Goal: Transaction & Acquisition: Purchase product/service

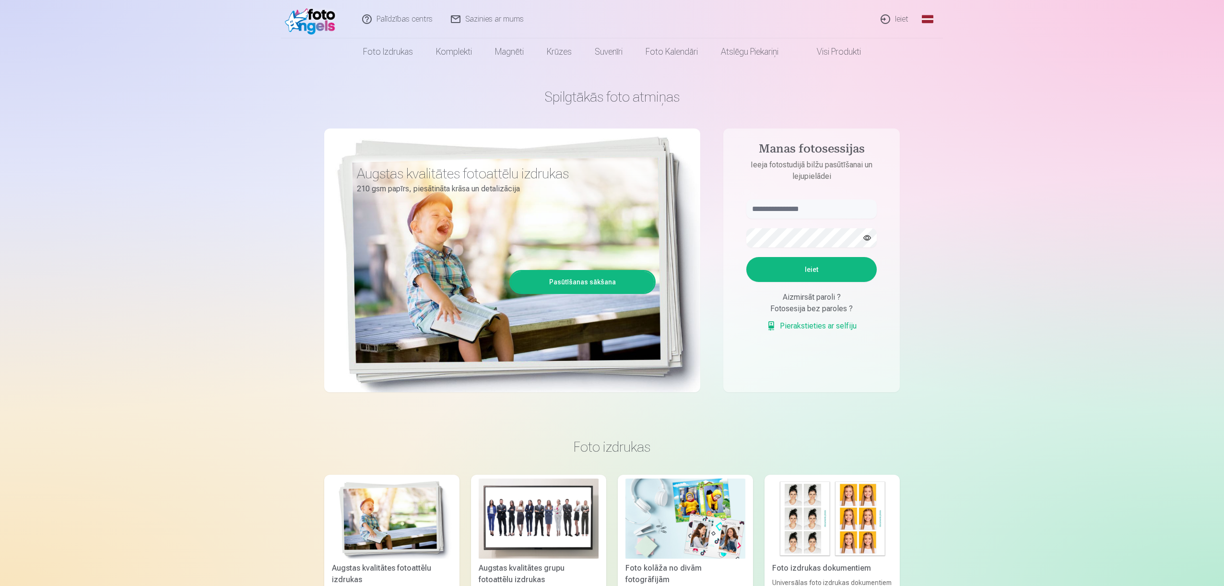
click at [903, 21] on link "Ieiet" at bounding box center [895, 19] width 46 height 38
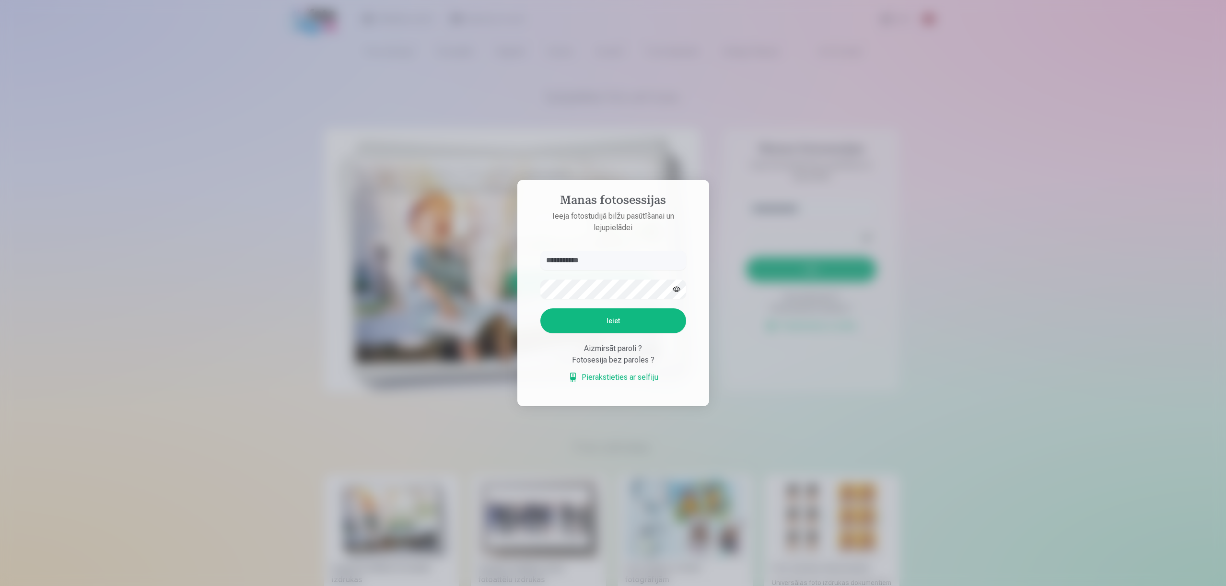
type input "**********"
click at [622, 321] on button "Ieiet" at bounding box center [614, 320] width 146 height 25
click at [636, 331] on button "Ieiet" at bounding box center [614, 320] width 146 height 25
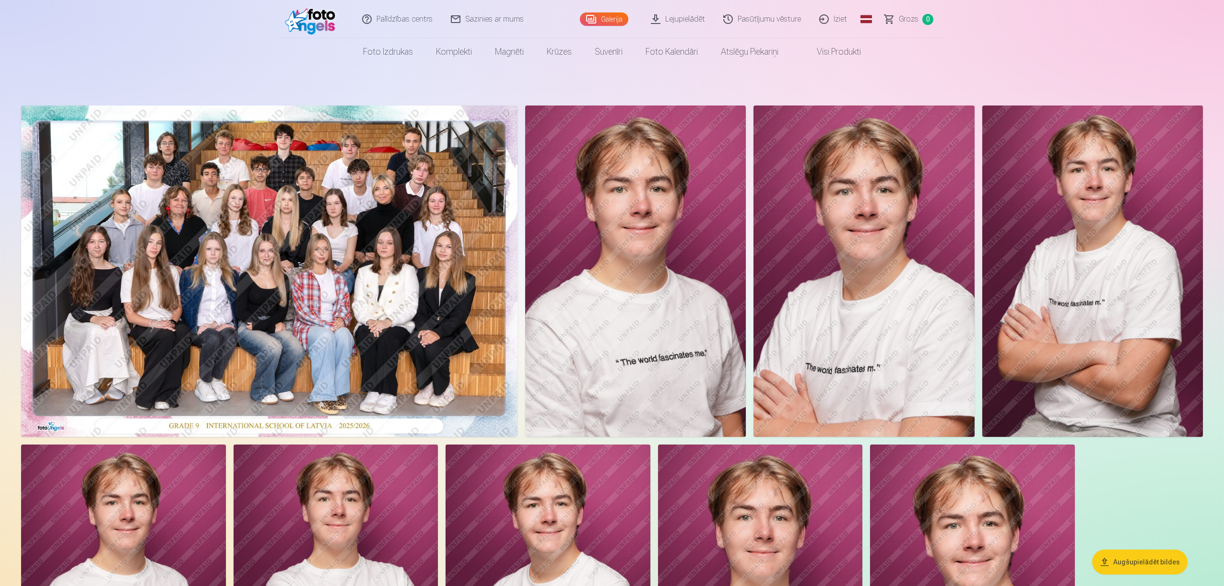
click at [347, 230] on img at bounding box center [269, 271] width 496 height 331
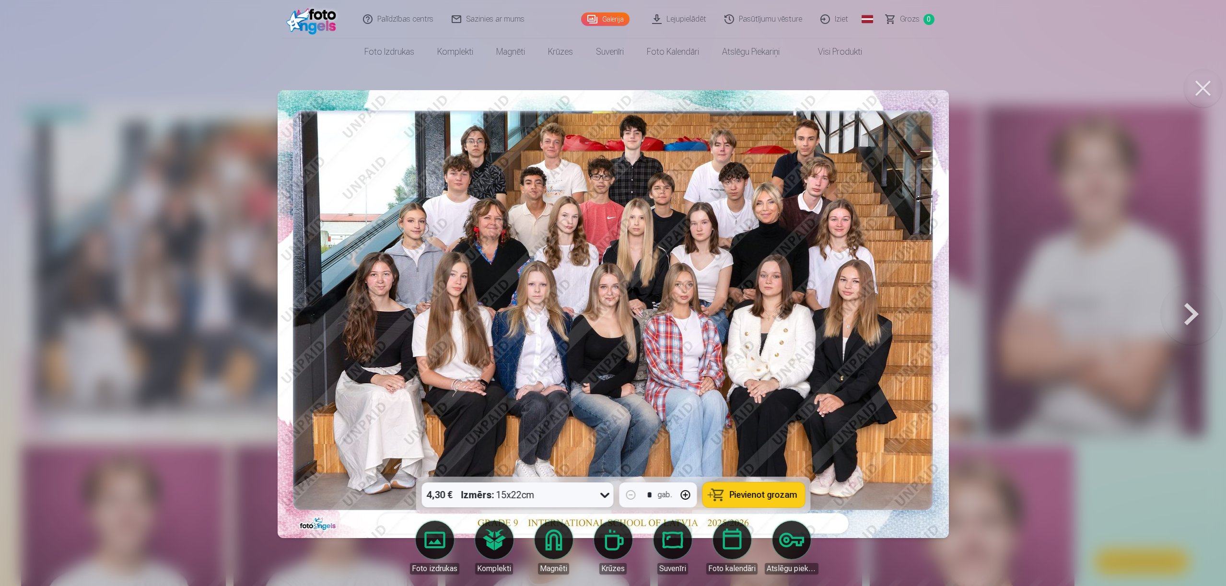
click at [1176, 315] on button at bounding box center [1191, 314] width 61 height 306
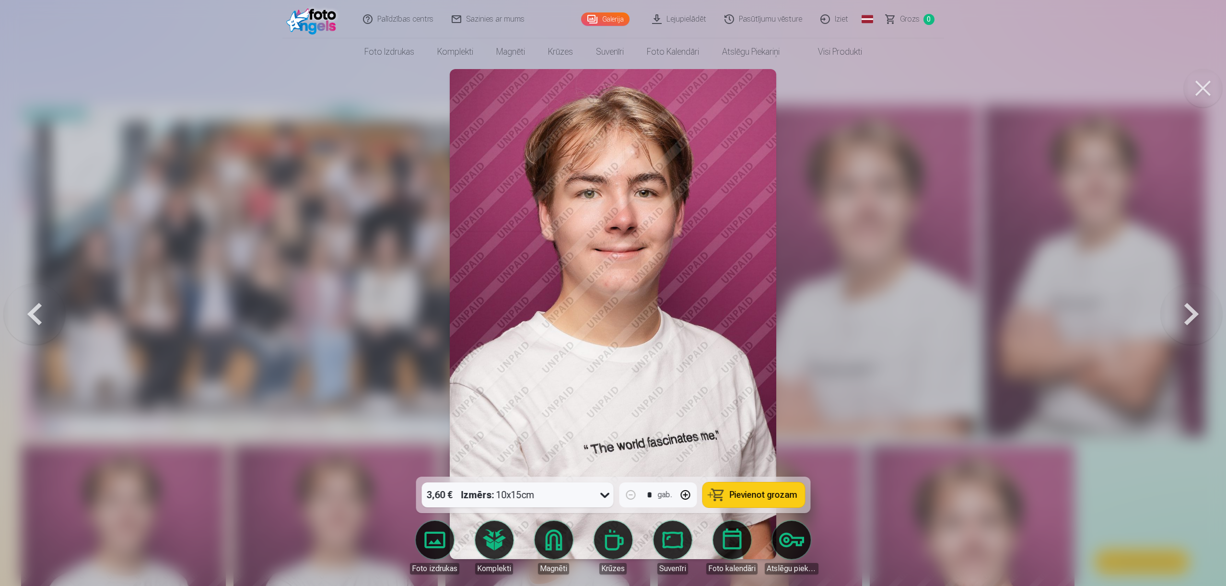
click at [1188, 321] on button at bounding box center [1191, 314] width 61 height 306
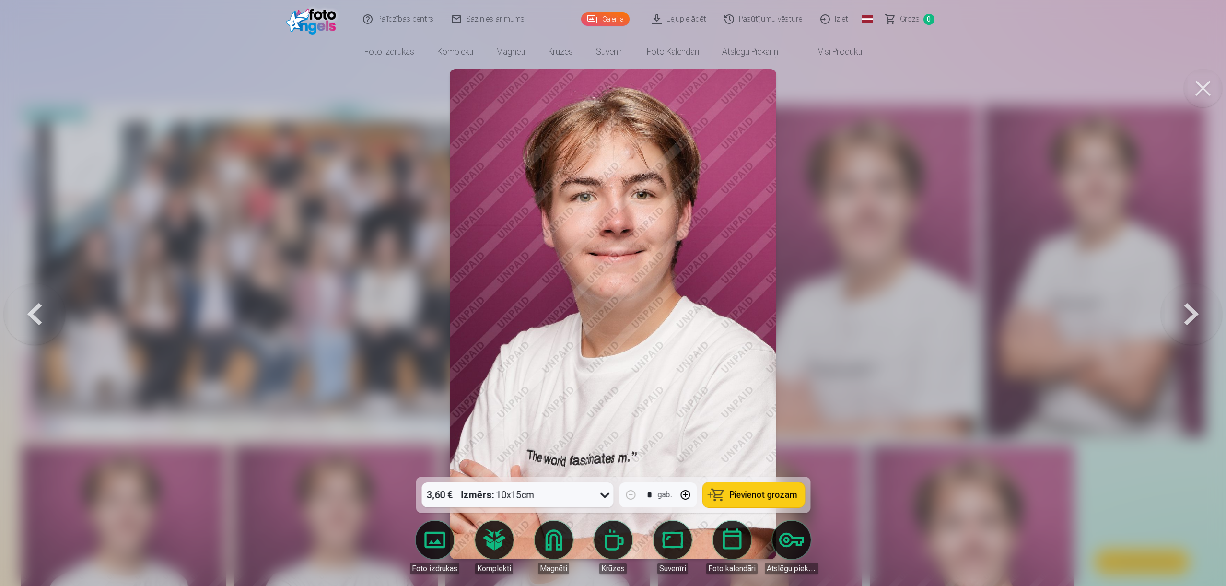
click at [1188, 321] on button at bounding box center [1191, 314] width 61 height 306
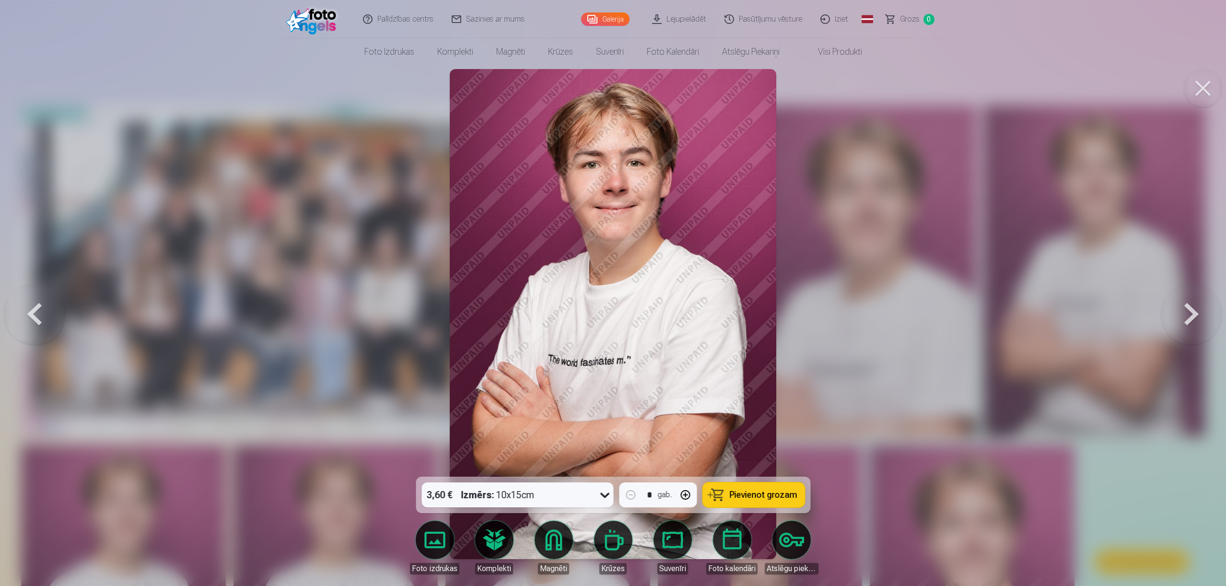
click at [1188, 321] on button at bounding box center [1191, 314] width 61 height 306
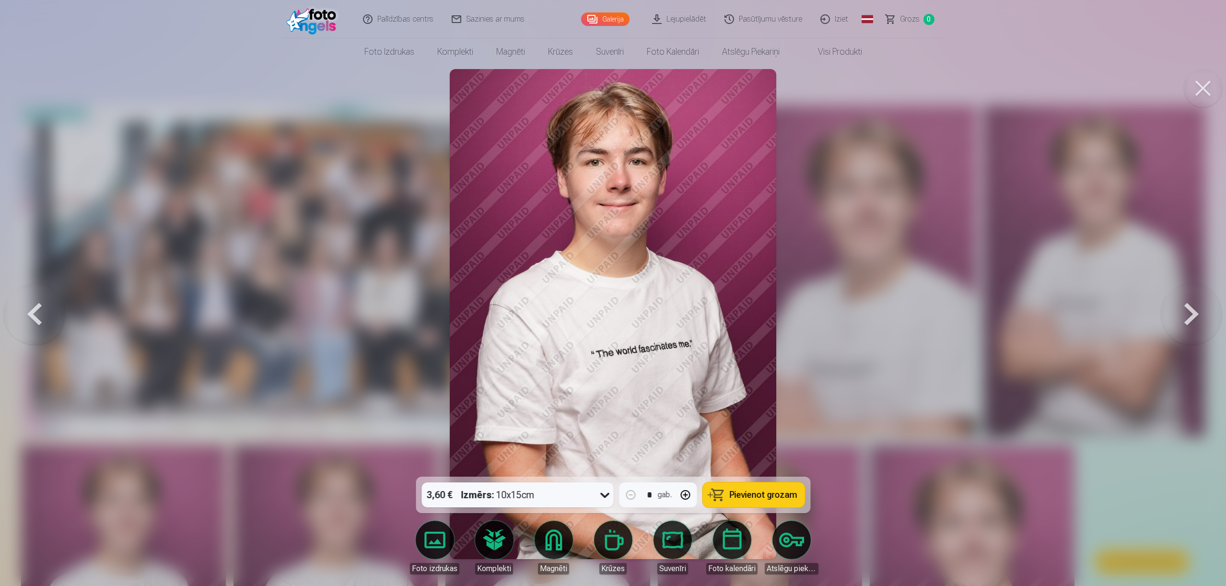
click at [1188, 321] on button at bounding box center [1191, 314] width 61 height 306
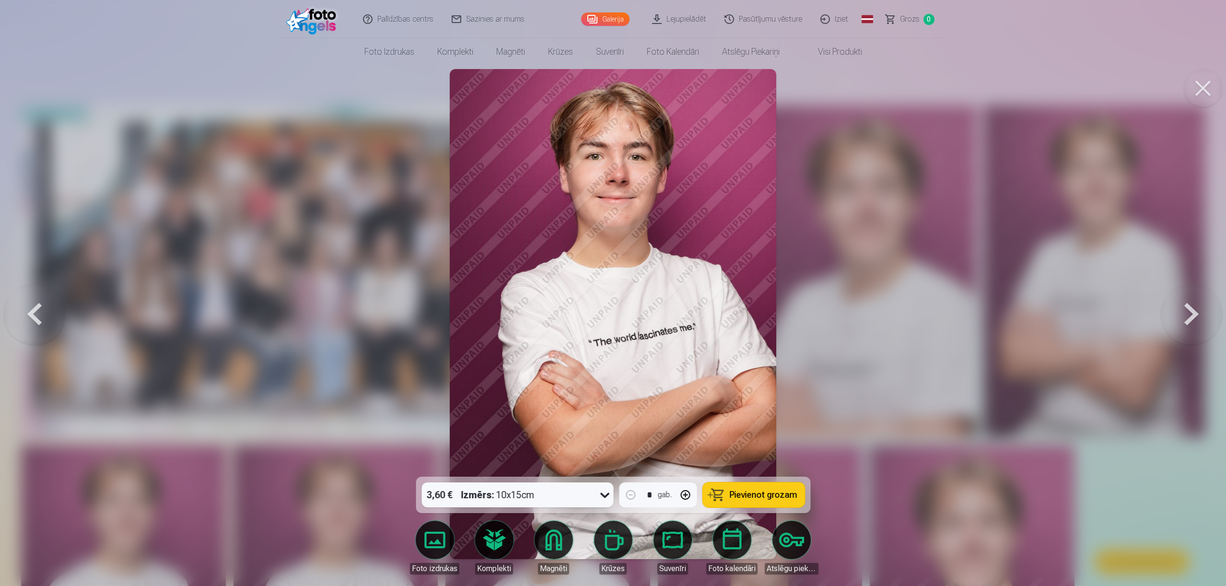
click at [47, 327] on button at bounding box center [34, 314] width 61 height 306
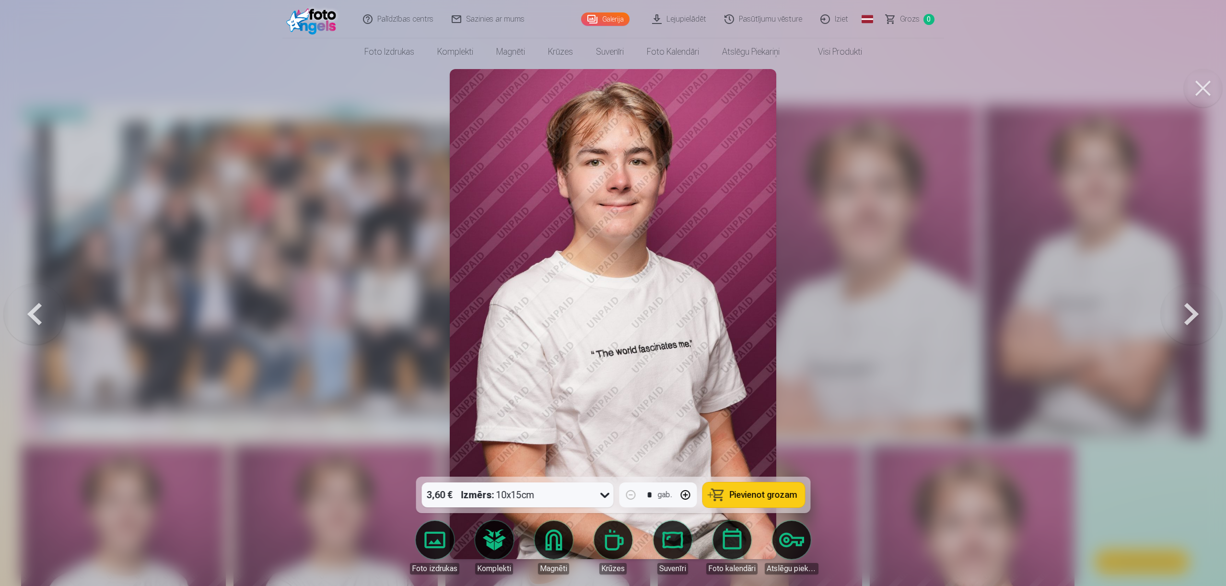
click at [47, 327] on button at bounding box center [34, 314] width 61 height 306
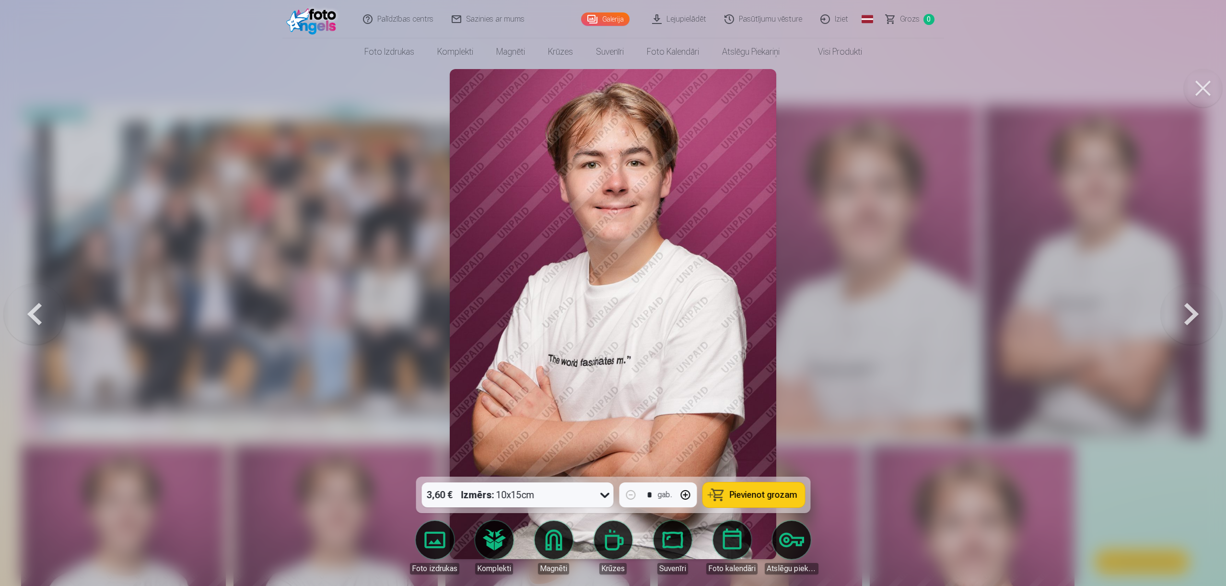
click at [744, 499] on span "Pievienot grozam" at bounding box center [764, 495] width 68 height 9
click at [1187, 318] on button at bounding box center [1191, 314] width 61 height 306
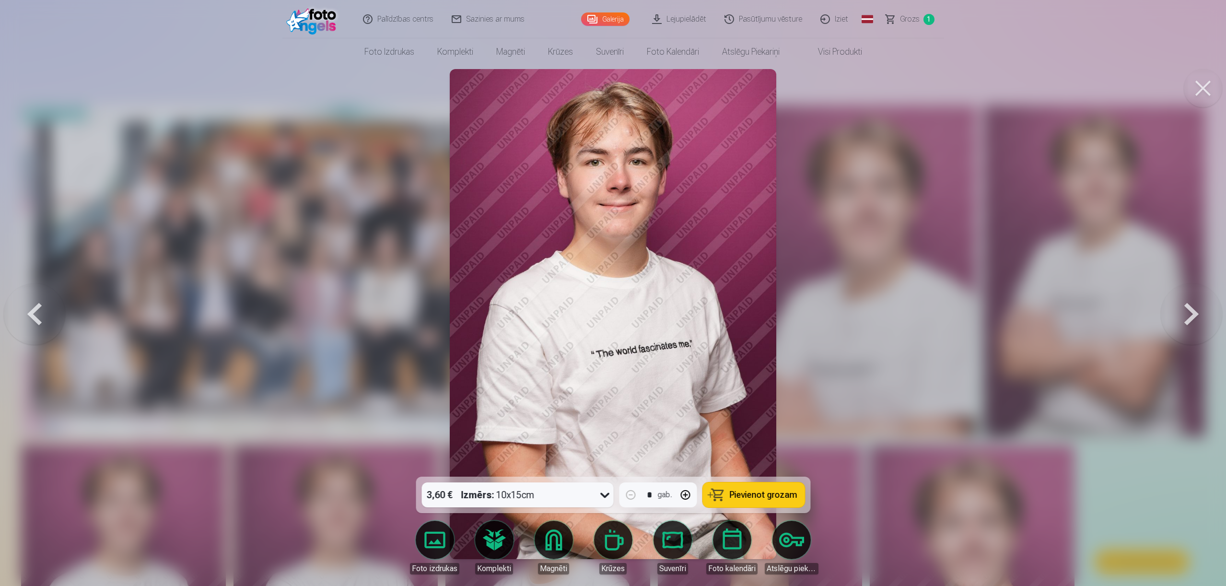
click at [1187, 318] on button at bounding box center [1191, 314] width 61 height 306
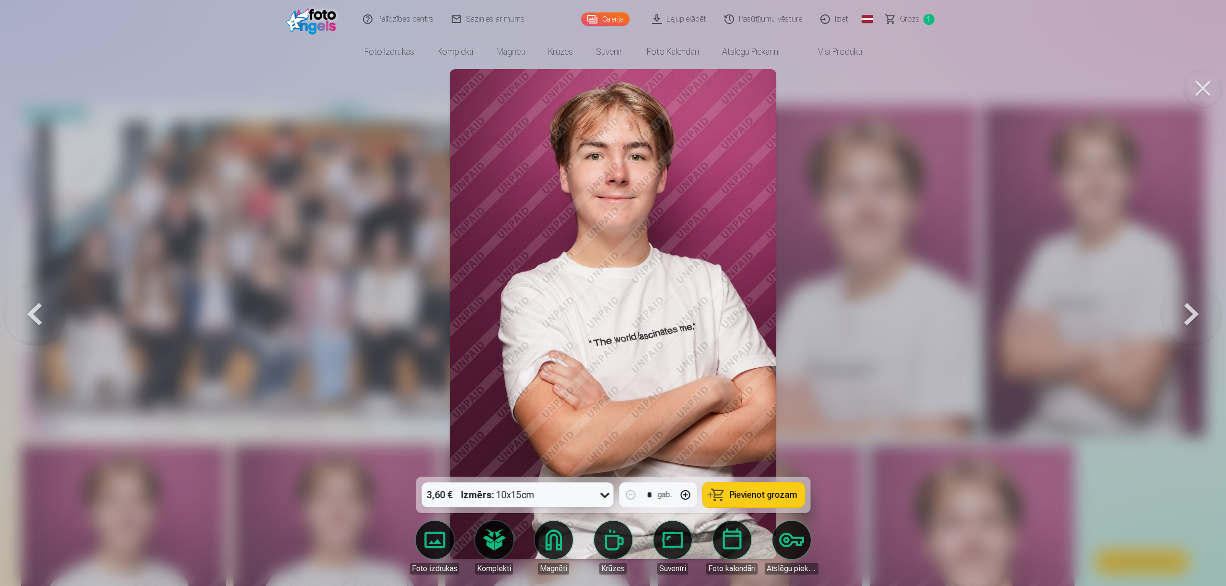
click at [784, 505] on button "Pievienot grozam" at bounding box center [754, 495] width 102 height 25
click at [1191, 328] on button at bounding box center [1191, 314] width 61 height 306
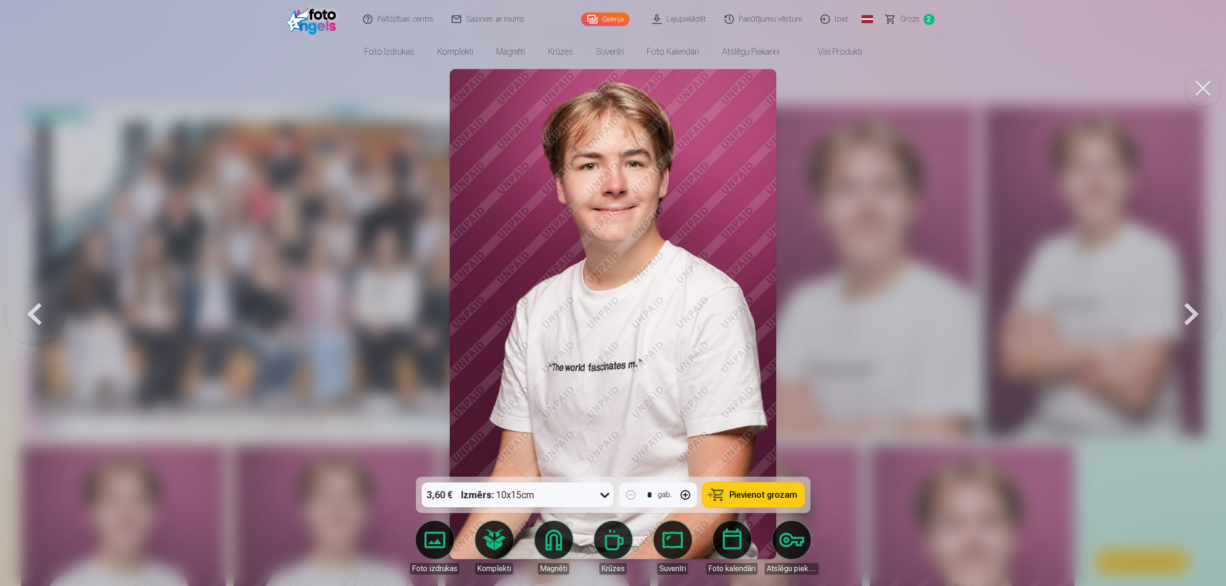
click at [1191, 328] on button at bounding box center [1191, 314] width 61 height 306
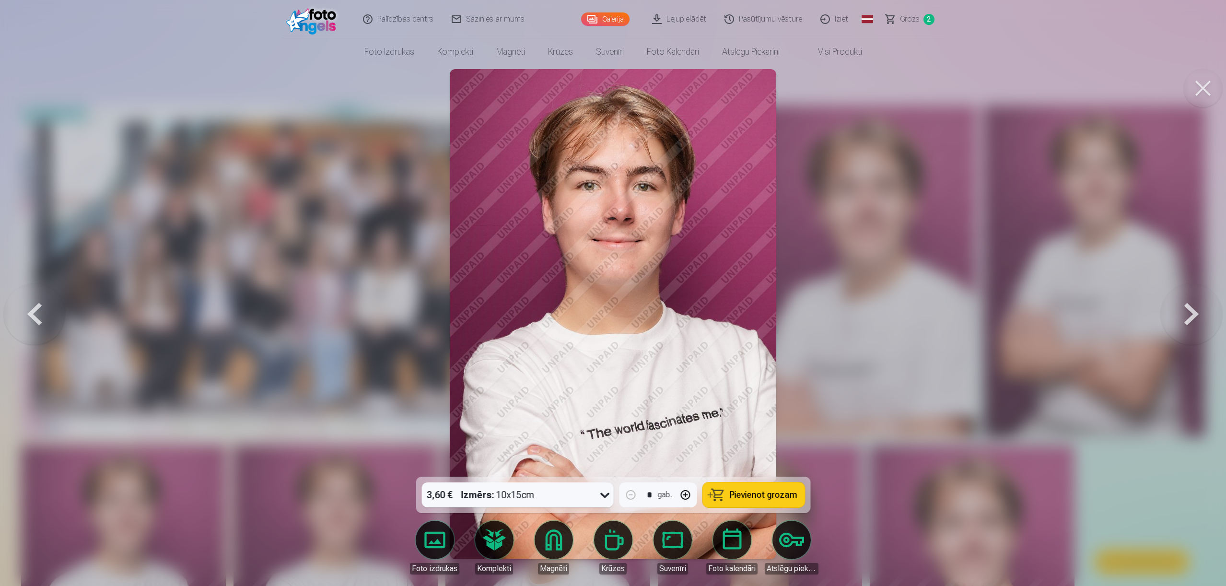
click at [755, 491] on span "Pievienot grozam" at bounding box center [764, 495] width 68 height 9
click at [1190, 317] on button at bounding box center [1191, 314] width 61 height 306
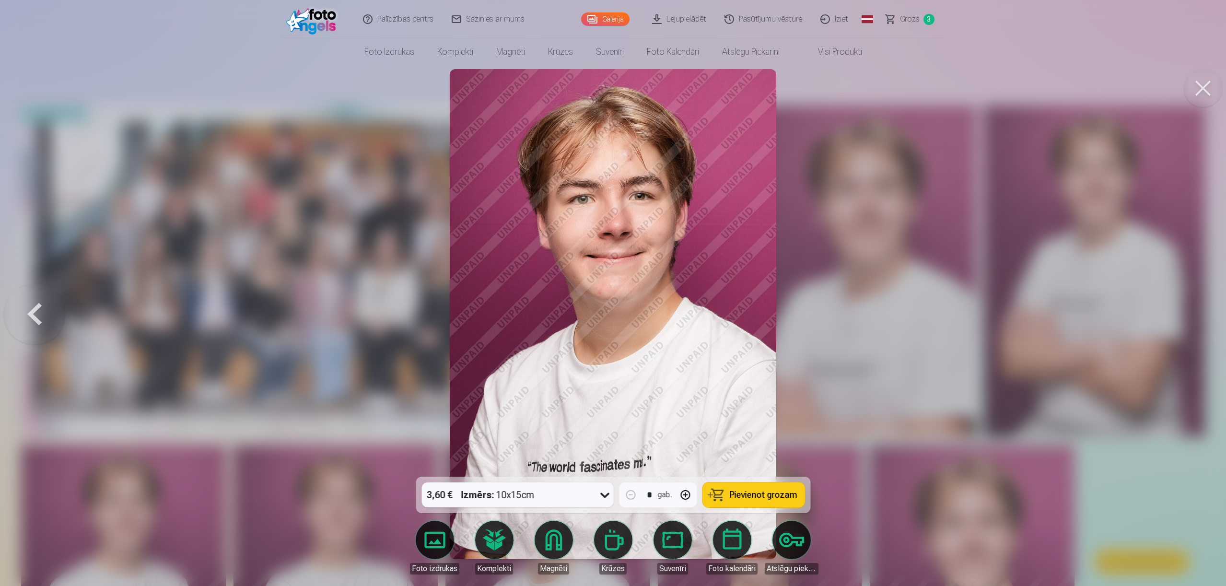
click at [1190, 317] on div at bounding box center [613, 293] width 1226 height 586
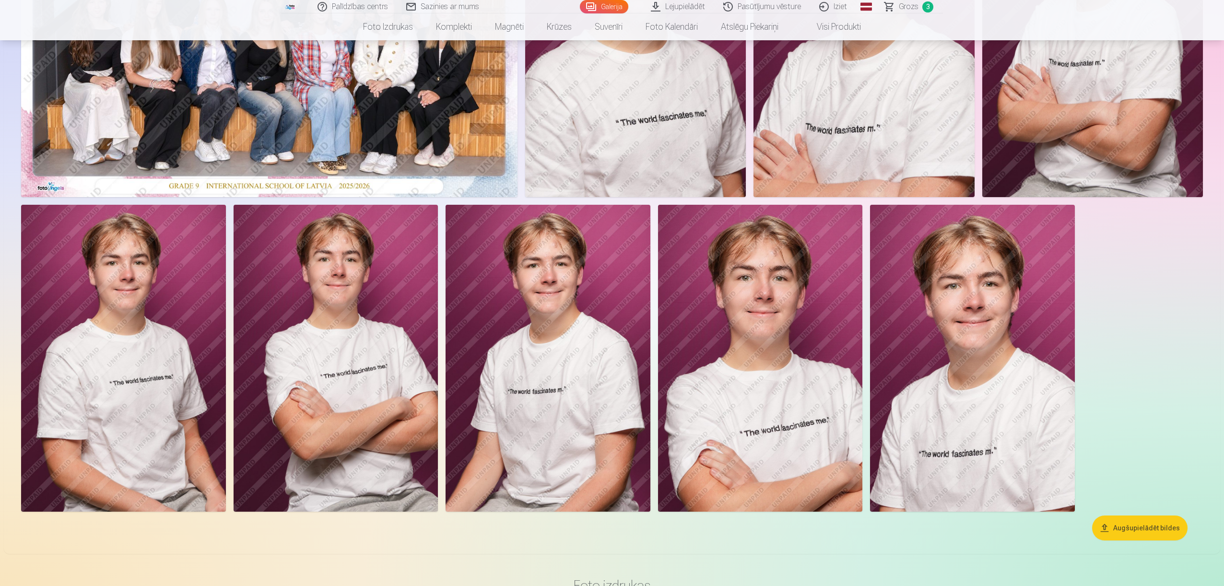
scroll to position [54, 0]
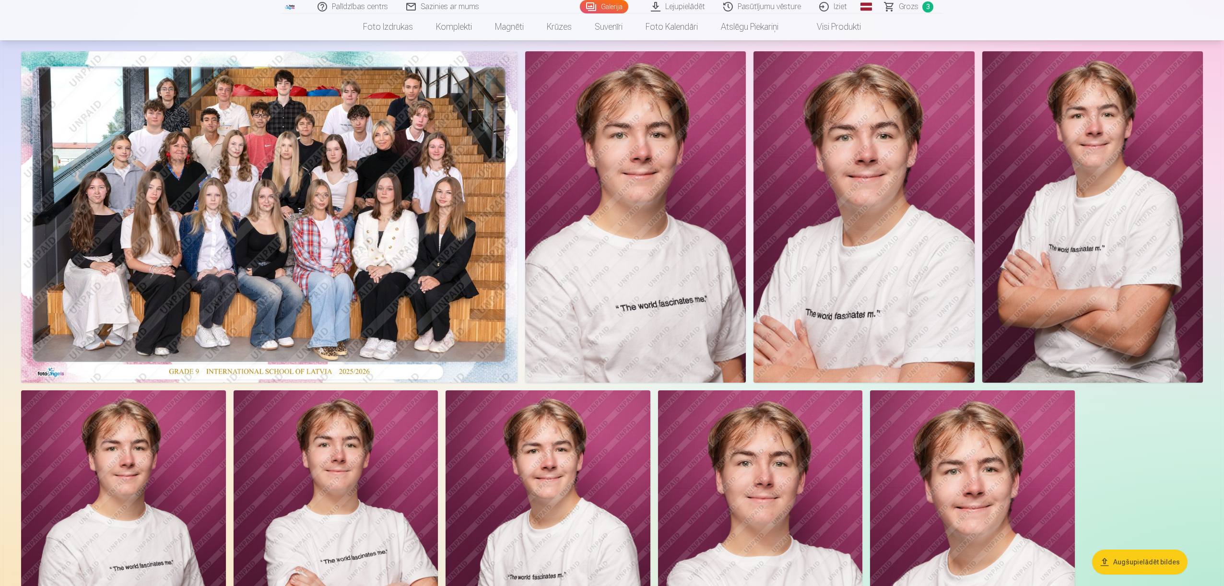
click at [320, 189] on img at bounding box center [269, 216] width 496 height 331
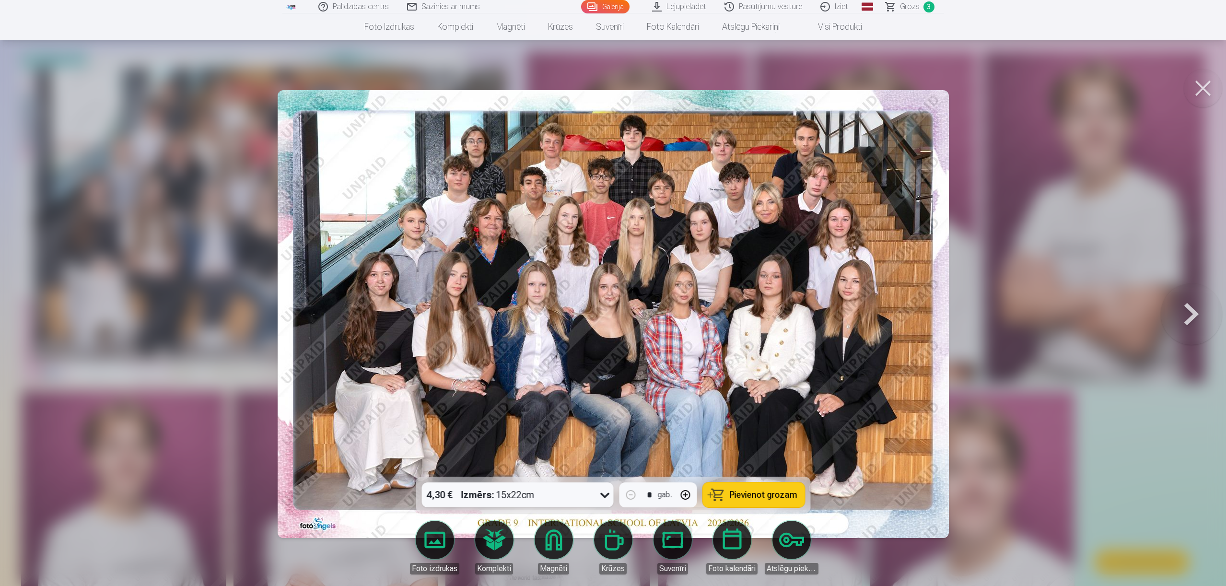
click at [1194, 84] on button at bounding box center [1203, 88] width 38 height 38
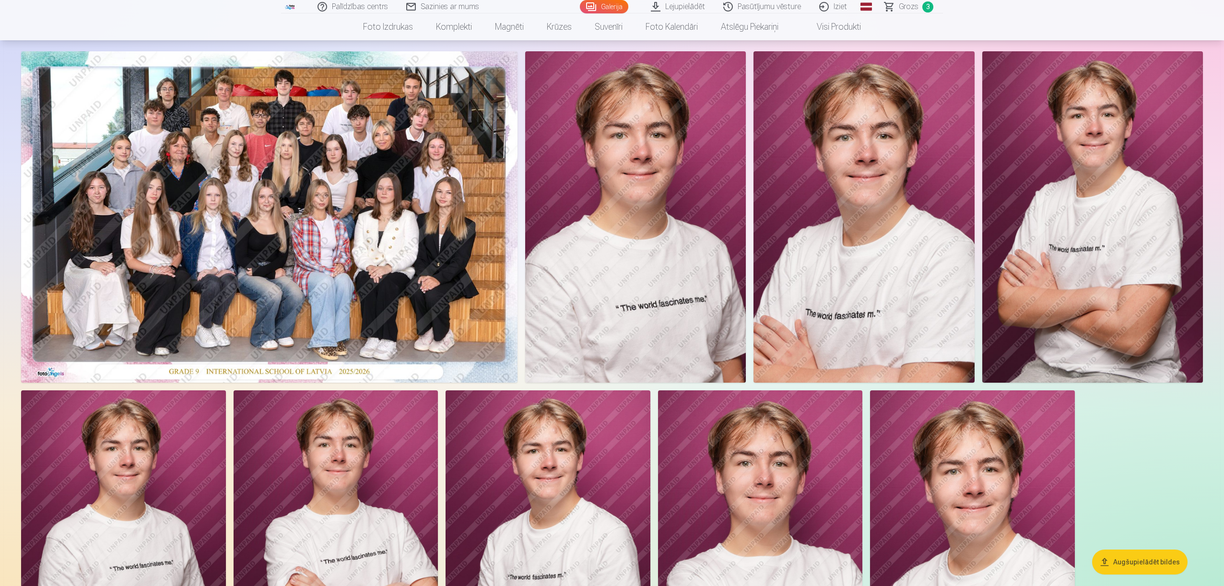
click at [920, 12] on link "Grozs 3" at bounding box center [909, 6] width 67 height 13
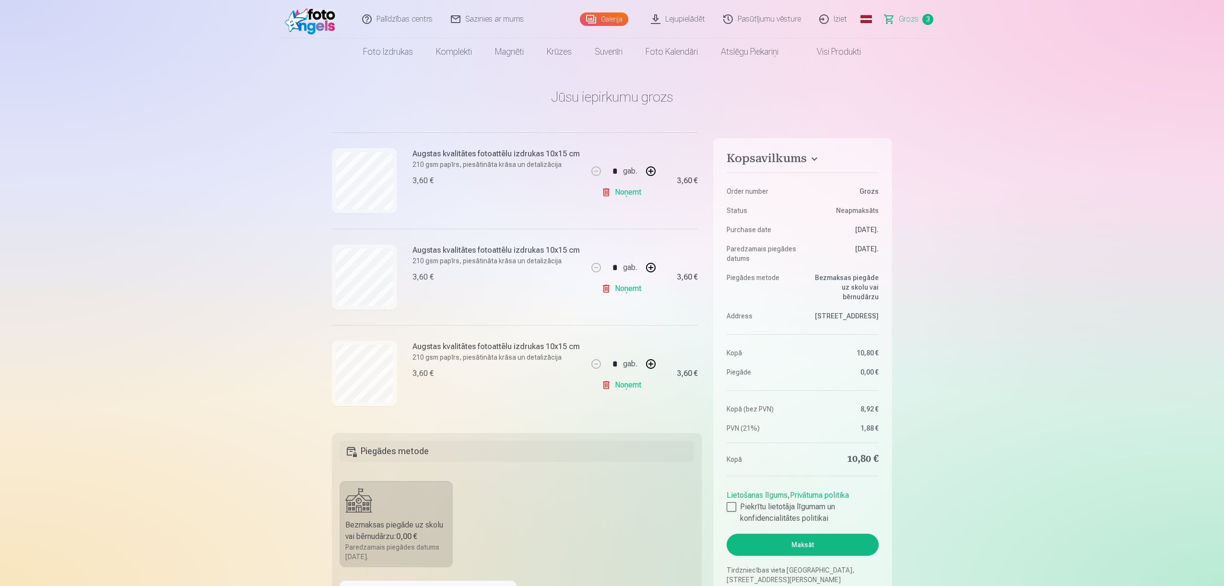
scroll to position [116, 0]
click at [652, 359] on button "button" at bounding box center [650, 364] width 23 height 23
type input "*"
click at [616, 20] on link "Galerija" at bounding box center [604, 18] width 48 height 13
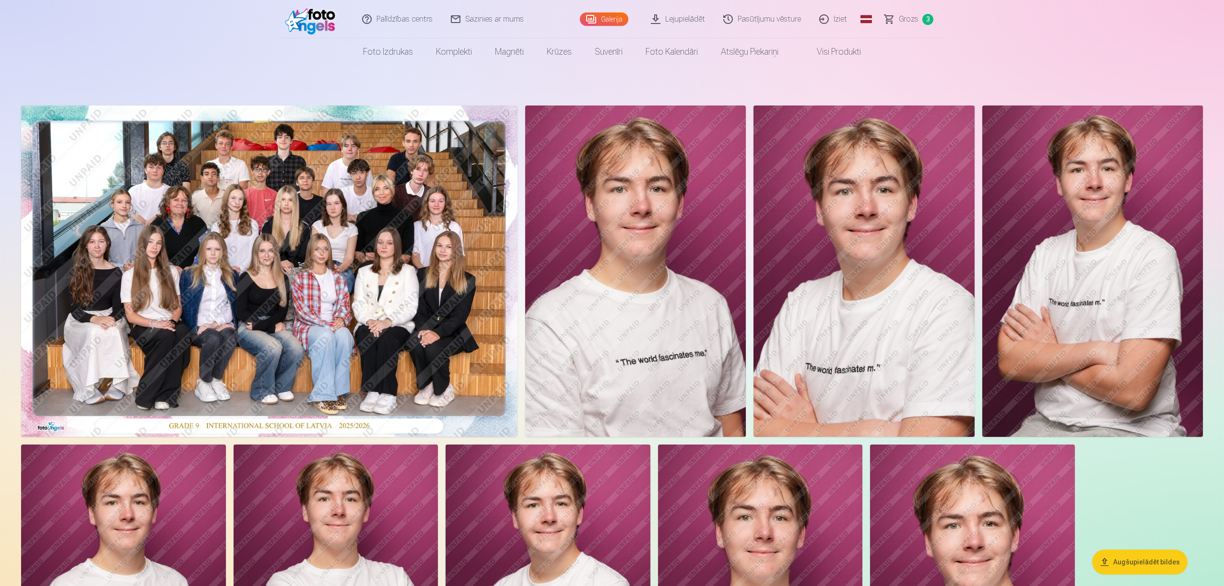
click at [906, 16] on span "Grozs" at bounding box center [909, 19] width 20 height 12
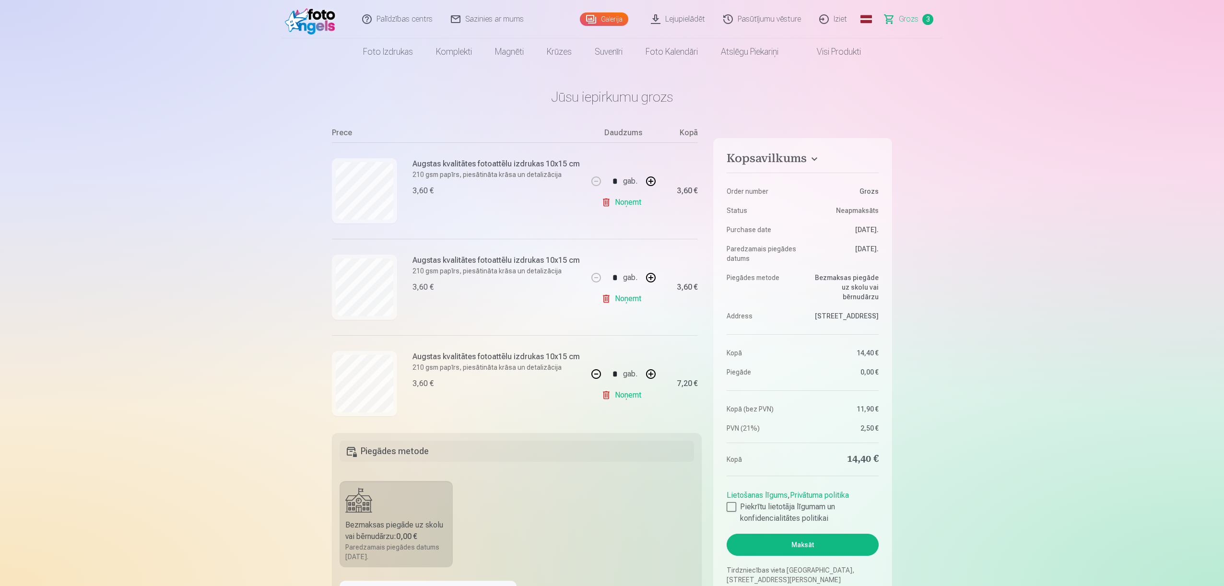
scroll to position [116, 0]
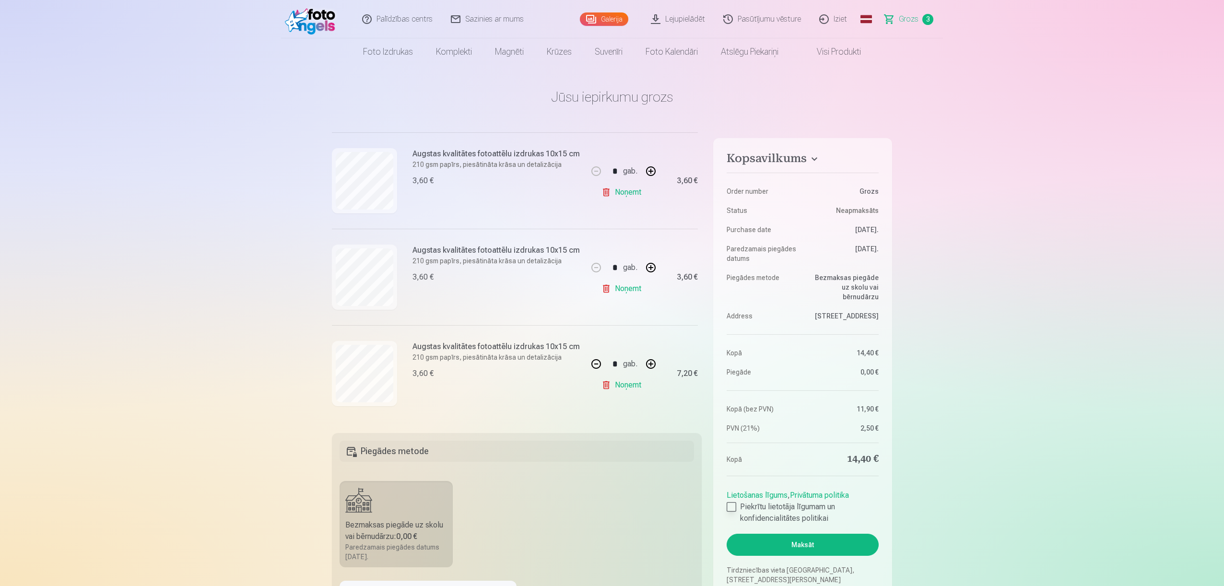
click at [732, 510] on div at bounding box center [732, 507] width 10 height 10
click at [830, 543] on button "Maksāt" at bounding box center [803, 545] width 152 height 22
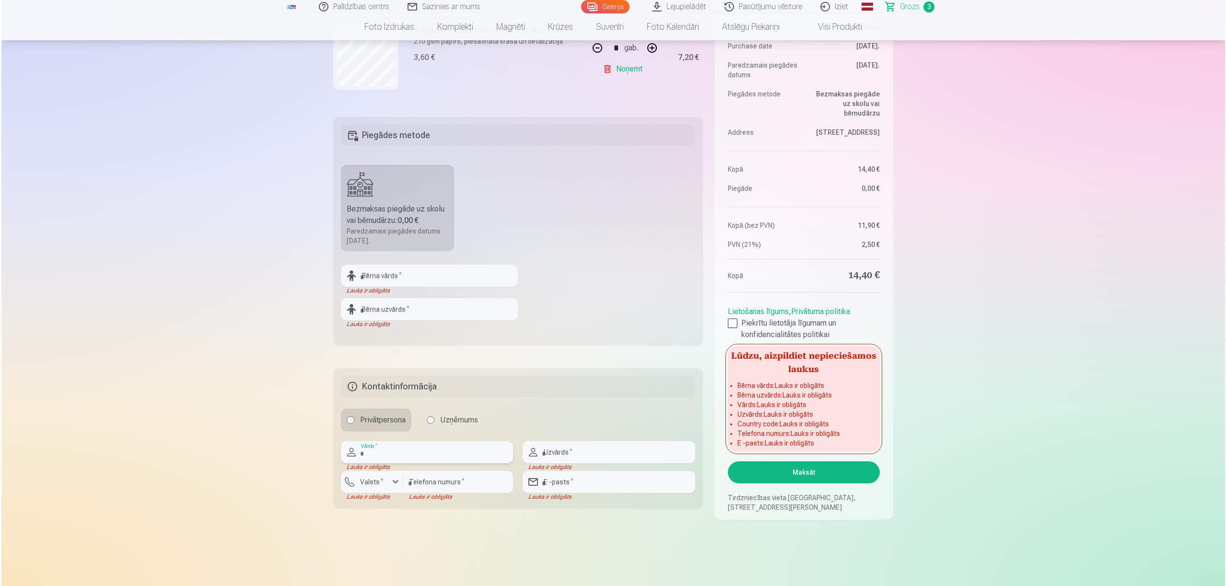
scroll to position [315, 0]
click at [424, 277] on input "text" at bounding box center [428, 277] width 177 height 22
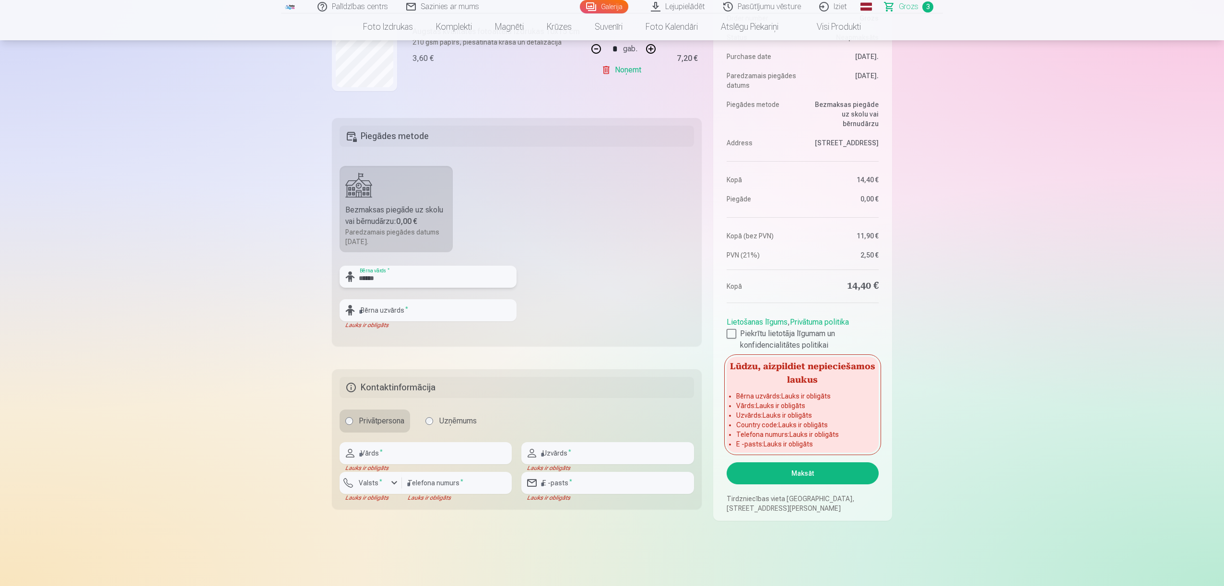
type input "******"
click at [424, 315] on input "text" at bounding box center [428, 310] width 177 height 22
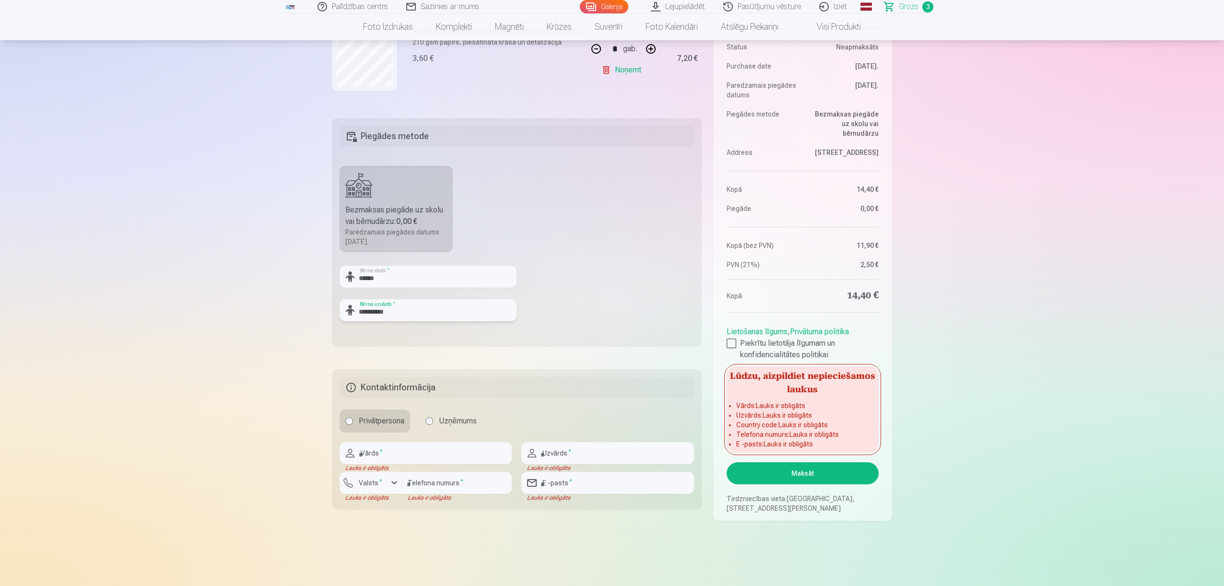
type input "**********"
click at [623, 311] on fieldset "**********" at bounding box center [517, 232] width 370 height 228
click at [452, 455] on input "text" at bounding box center [426, 453] width 172 height 22
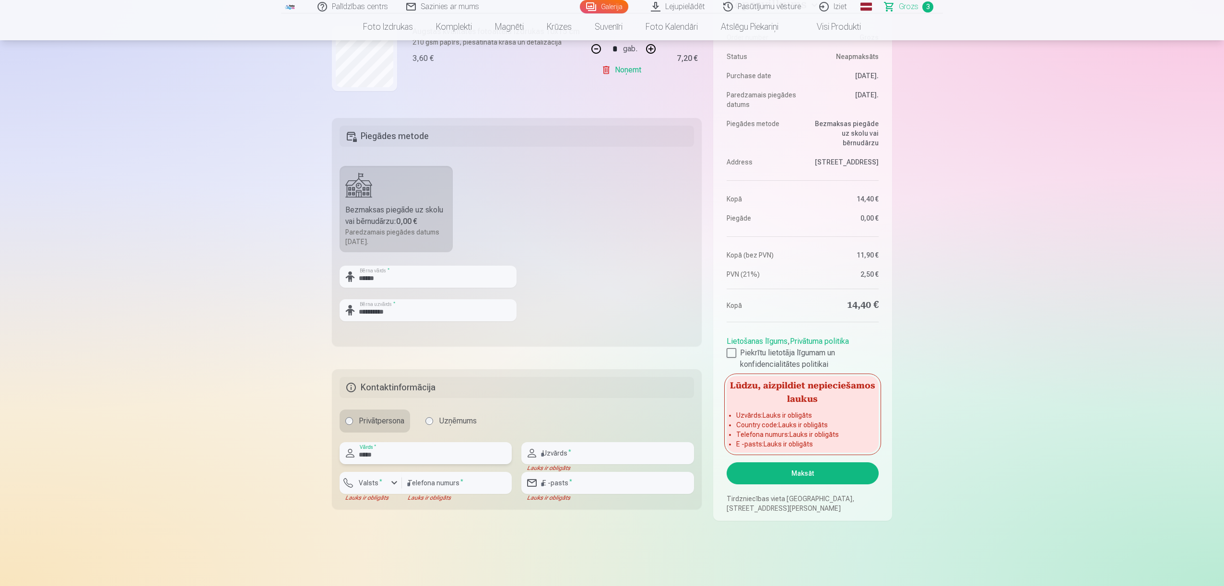
type input "*****"
click at [615, 455] on input "text" at bounding box center [607, 453] width 172 height 22
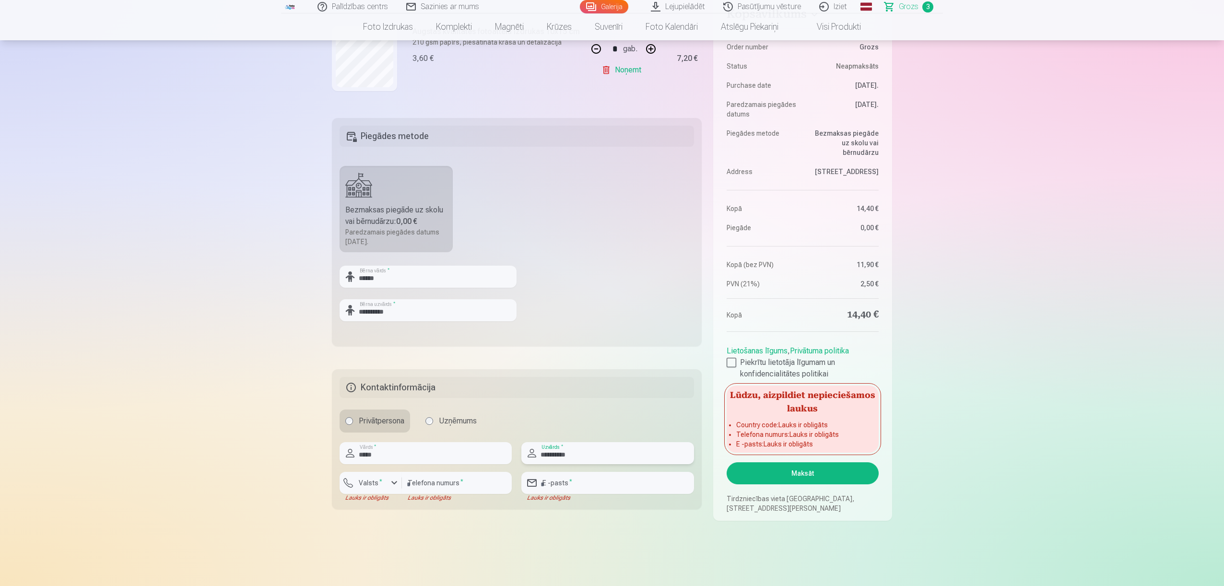
type input "**********"
click at [386, 484] on div "button" at bounding box center [373, 485] width 29 height 10
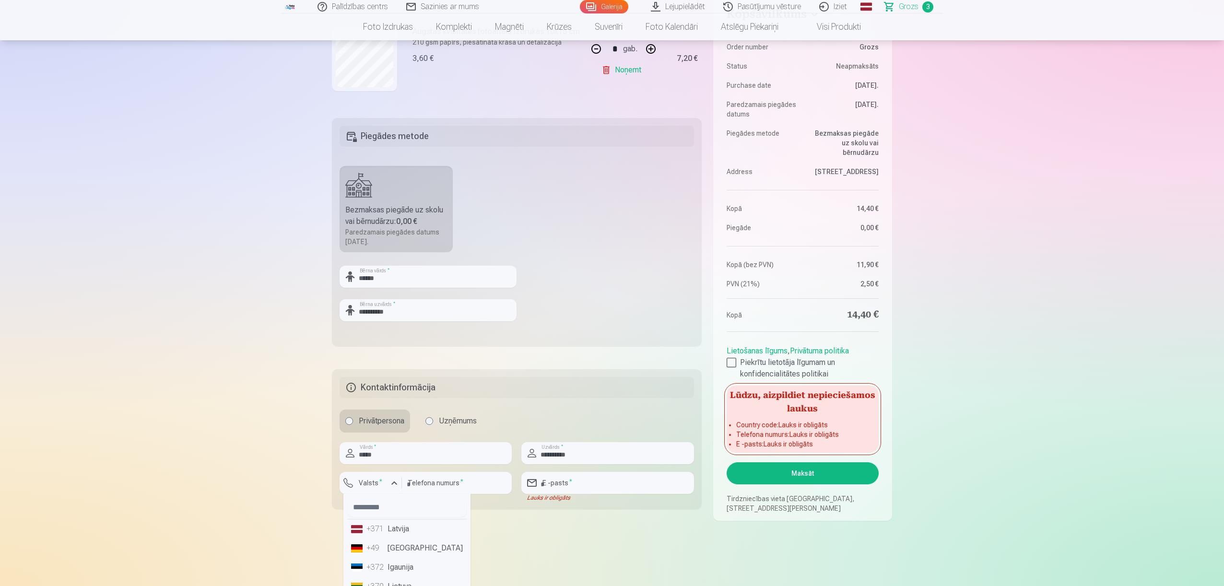
click at [408, 537] on li "+371 Latvija" at bounding box center [406, 528] width 119 height 19
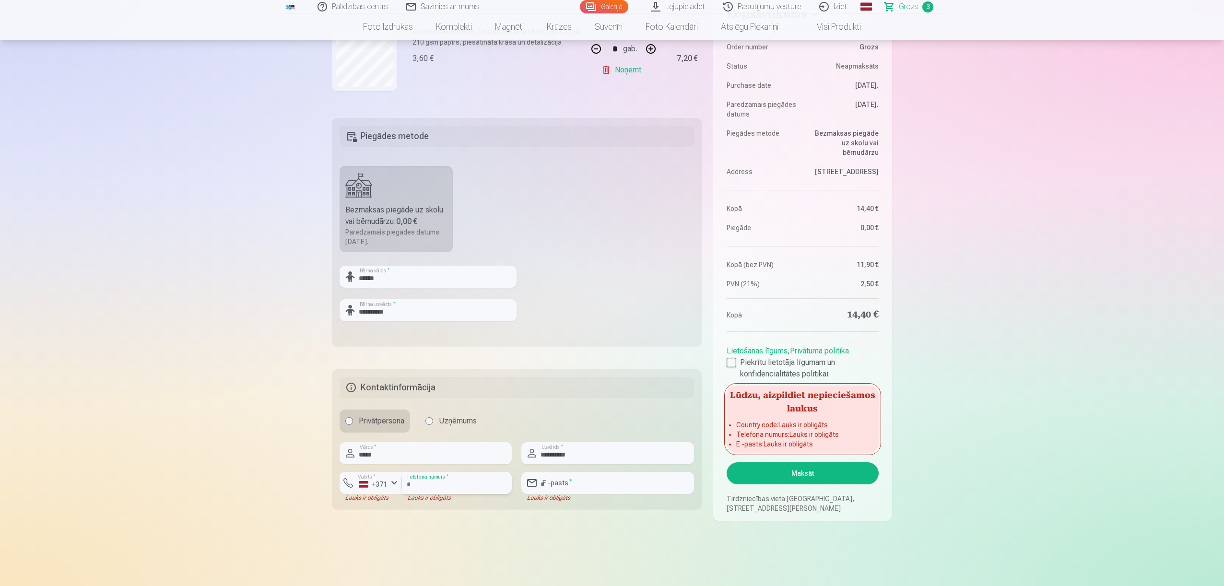
click at [446, 490] on input "number" at bounding box center [457, 483] width 110 height 22
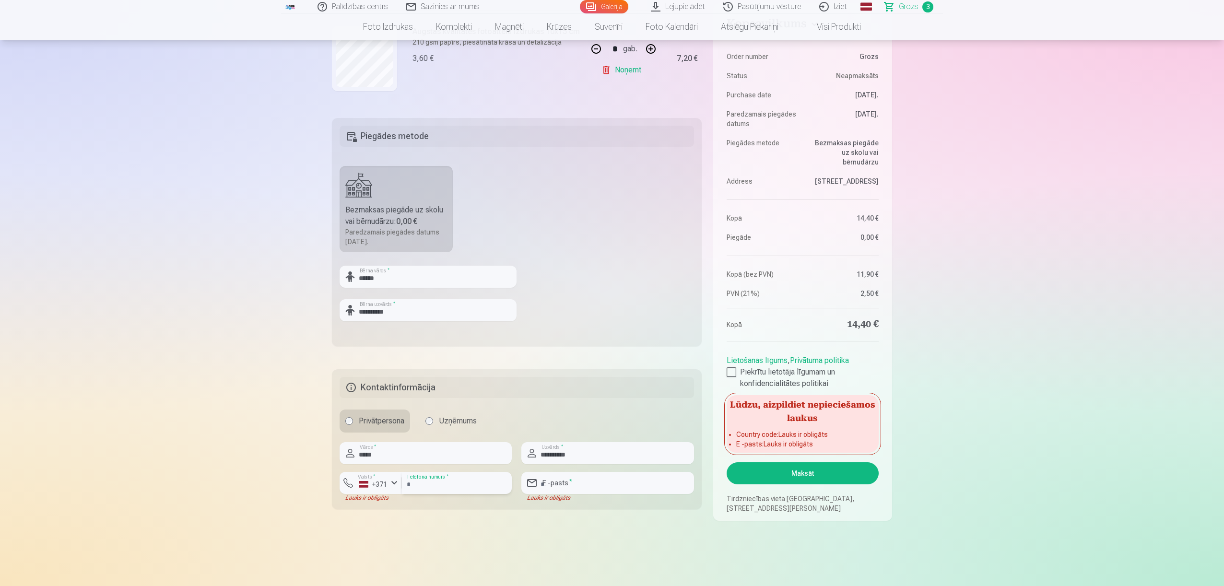
type input "********"
click at [552, 481] on input "email" at bounding box center [607, 483] width 172 height 22
type input "**********"
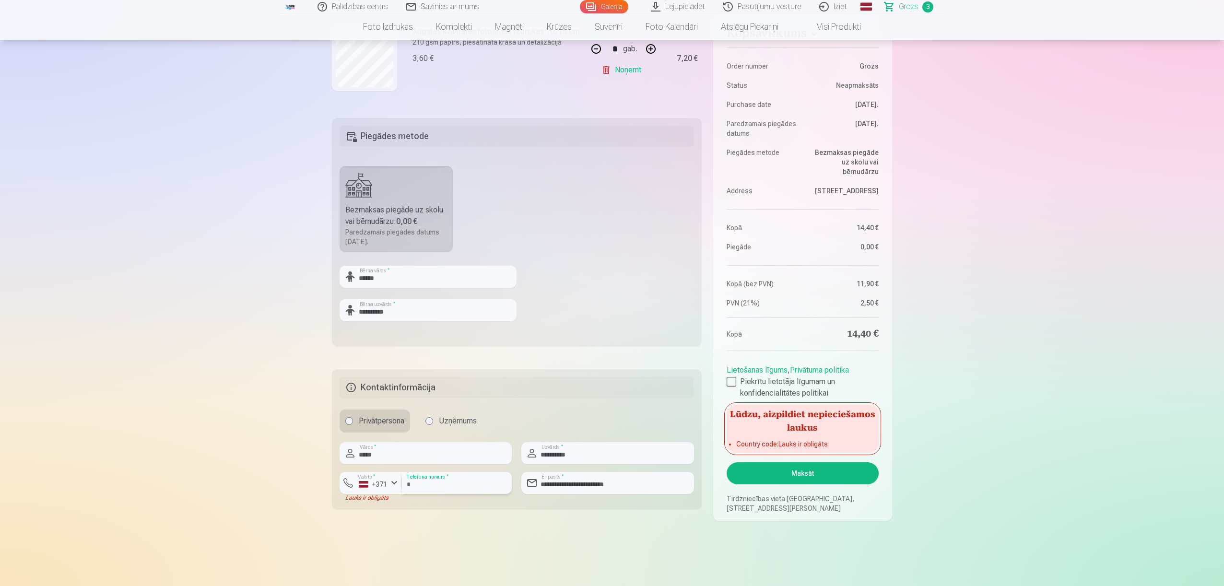
click at [479, 485] on input "********" at bounding box center [457, 483] width 110 height 22
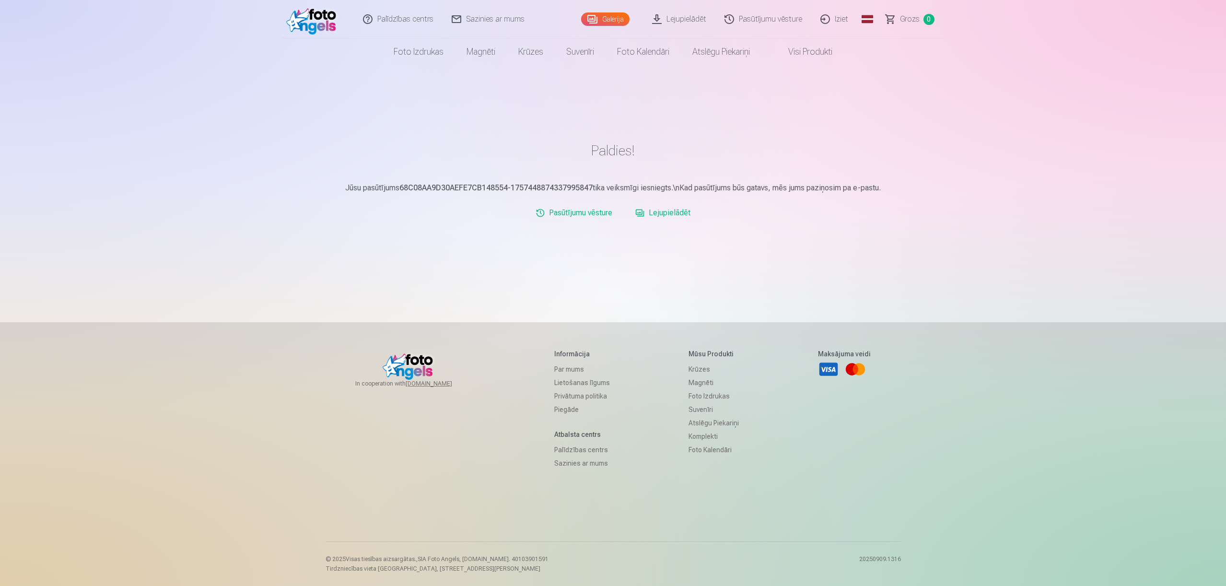
click at [844, 23] on link "Iziet" at bounding box center [835, 19] width 46 height 38
